Goal: Task Accomplishment & Management: Manage account settings

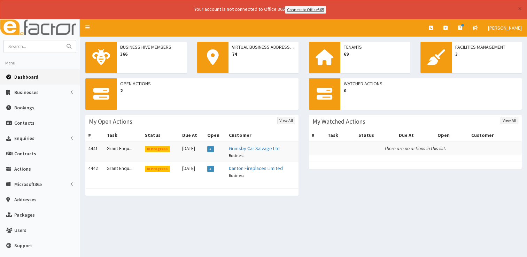
click at [19, 75] on span "Dashboard" at bounding box center [26, 77] width 24 height 6
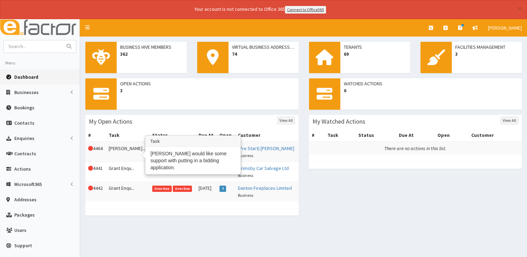
click at [123, 146] on td "[PERSON_NAME]..." at bounding box center [128, 152] width 44 height 20
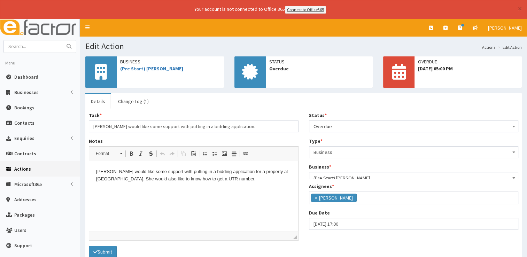
scroll to position [37, 0]
select select "17"
click at [384, 231] on input "[DATE] 17:00" at bounding box center [414, 230] width 210 height 12
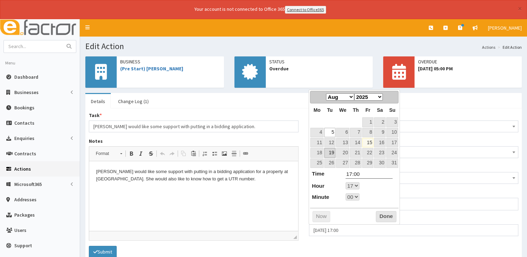
click at [329, 150] on link "19" at bounding box center [329, 152] width 11 height 9
type input "19-08-2025 17:00"
select select "17"
click at [381, 213] on button "Done" at bounding box center [386, 216] width 21 height 11
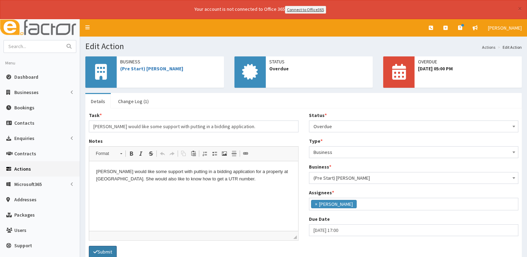
click at [102, 253] on button "Submit" at bounding box center [103, 252] width 28 height 12
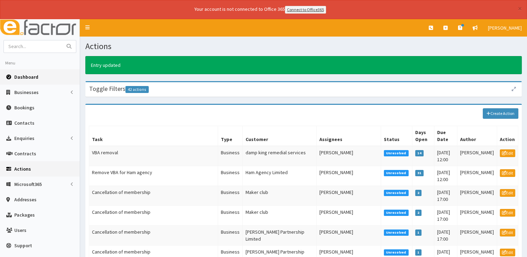
click at [22, 80] on link "Dashboard" at bounding box center [40, 76] width 80 height 15
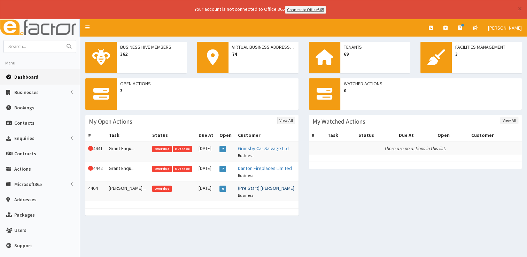
click at [259, 187] on link "(Pre Start) [PERSON_NAME]" at bounding box center [266, 188] width 56 height 6
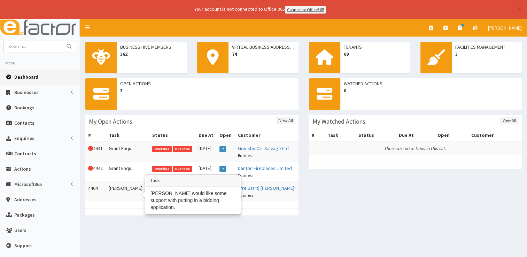
click at [128, 184] on td "[PERSON_NAME]..." at bounding box center [128, 191] width 44 height 20
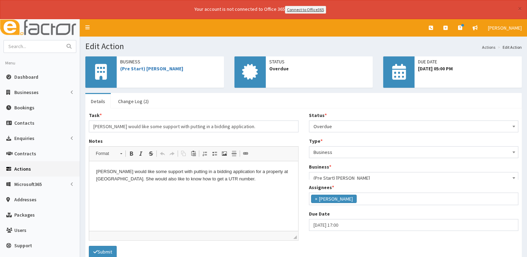
scroll to position [37, 0]
click at [339, 130] on span "Overdue" at bounding box center [414, 126] width 210 height 12
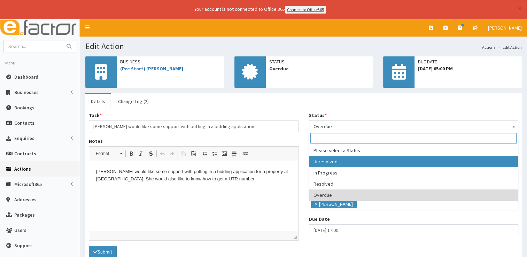
select select "1"
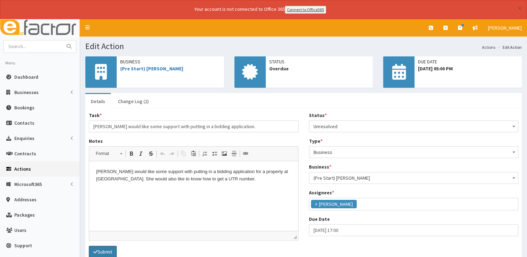
click at [105, 248] on button "Submit" at bounding box center [103, 252] width 28 height 12
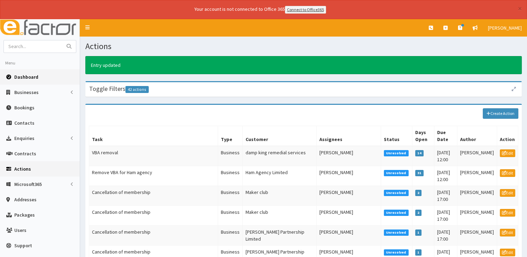
click at [30, 80] on link "Dashboard" at bounding box center [40, 76] width 80 height 15
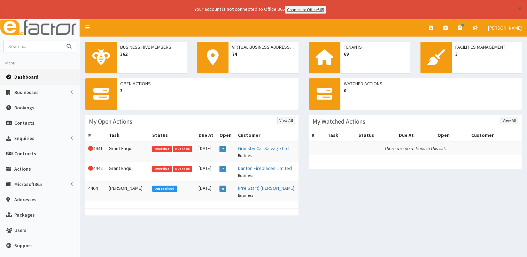
click at [36, 52] on input "text" at bounding box center [33, 46] width 58 height 12
type input "jens"
click at [62, 40] on button "submit" at bounding box center [69, 46] width 14 height 12
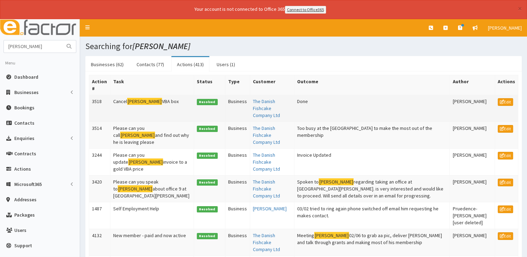
click at [139, 99] on td "Cancel Jens VBA box" at bounding box center [152, 108] width 84 height 27
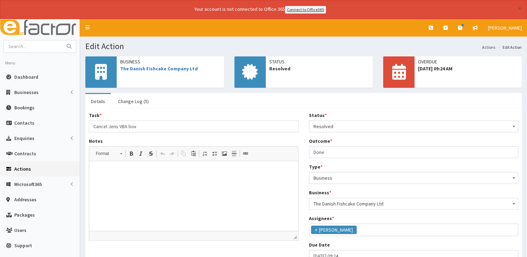
scroll to position [56, 0]
click at [172, 68] on link "The Danish Fishcake Company Ltd" at bounding box center [159, 68] width 78 height 6
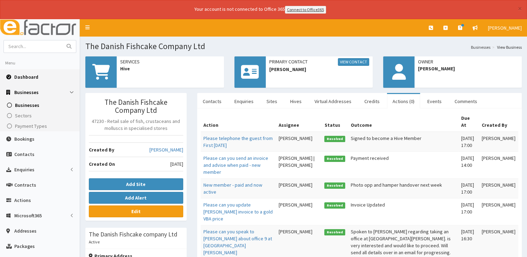
click at [32, 74] on span "Dashboard" at bounding box center [26, 77] width 24 height 6
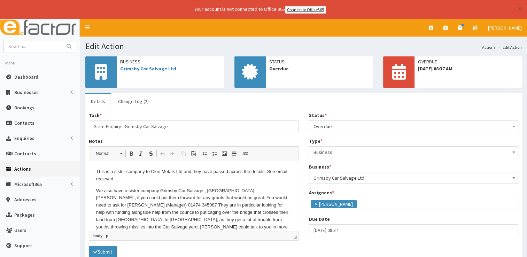
scroll to position [56, 0]
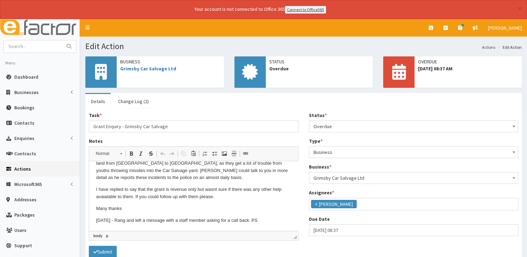
click at [278, 219] on p "[DATE] - Rang and left a message with a staff member asking for a call back. PS" at bounding box center [193, 220] width 195 height 7
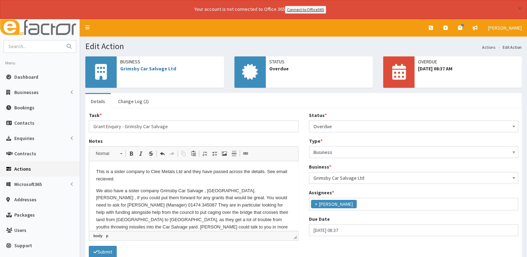
scroll to position [68, 0]
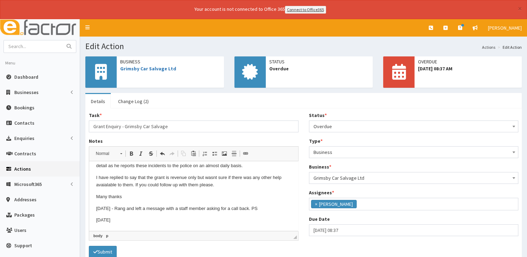
drag, startPoint x: 295, startPoint y: 180, endPoint x: 389, endPoint y: 380, distance: 220.9
click at [366, 123] on span "Overdue" at bounding box center [413, 126] width 200 height 10
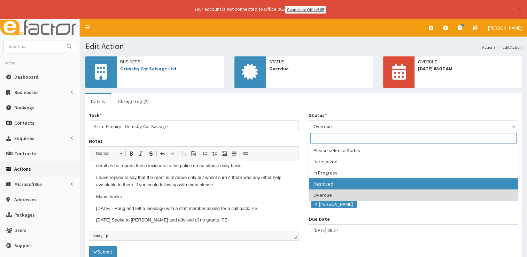
select select "3"
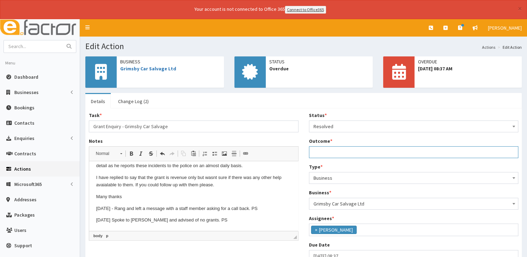
click at [326, 153] on input "Outcome *" at bounding box center [414, 152] width 210 height 12
type input "See notes."
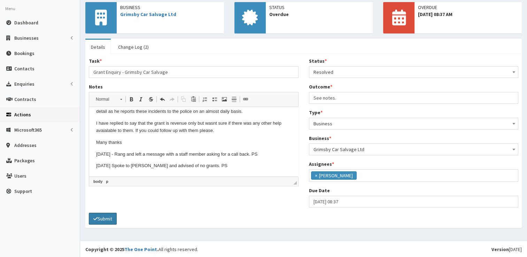
click at [110, 215] on button "Submit" at bounding box center [103, 219] width 28 height 12
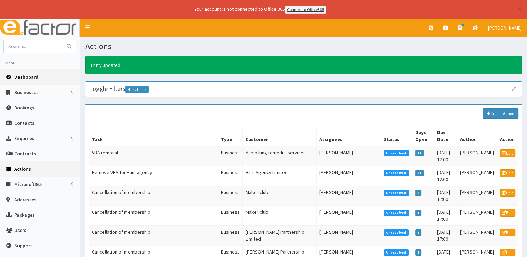
click at [29, 76] on span "Dashboard" at bounding box center [26, 77] width 24 height 6
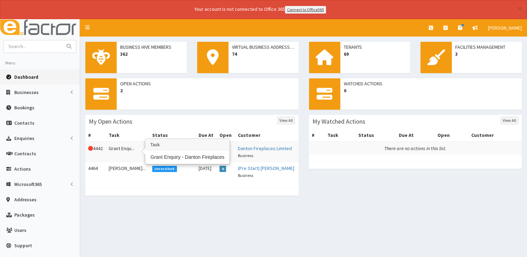
click at [120, 150] on td "Grant Enqu..." at bounding box center [128, 152] width 44 height 20
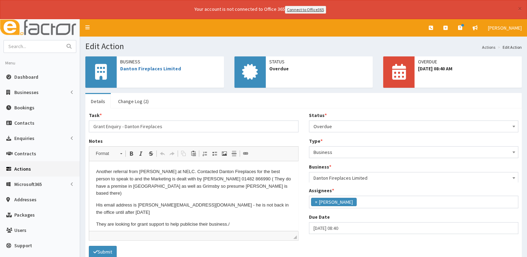
scroll to position [37, 0]
click at [29, 77] on span "Dashboard" at bounding box center [26, 77] width 24 height 6
